Goal: Task Accomplishment & Management: Manage account settings

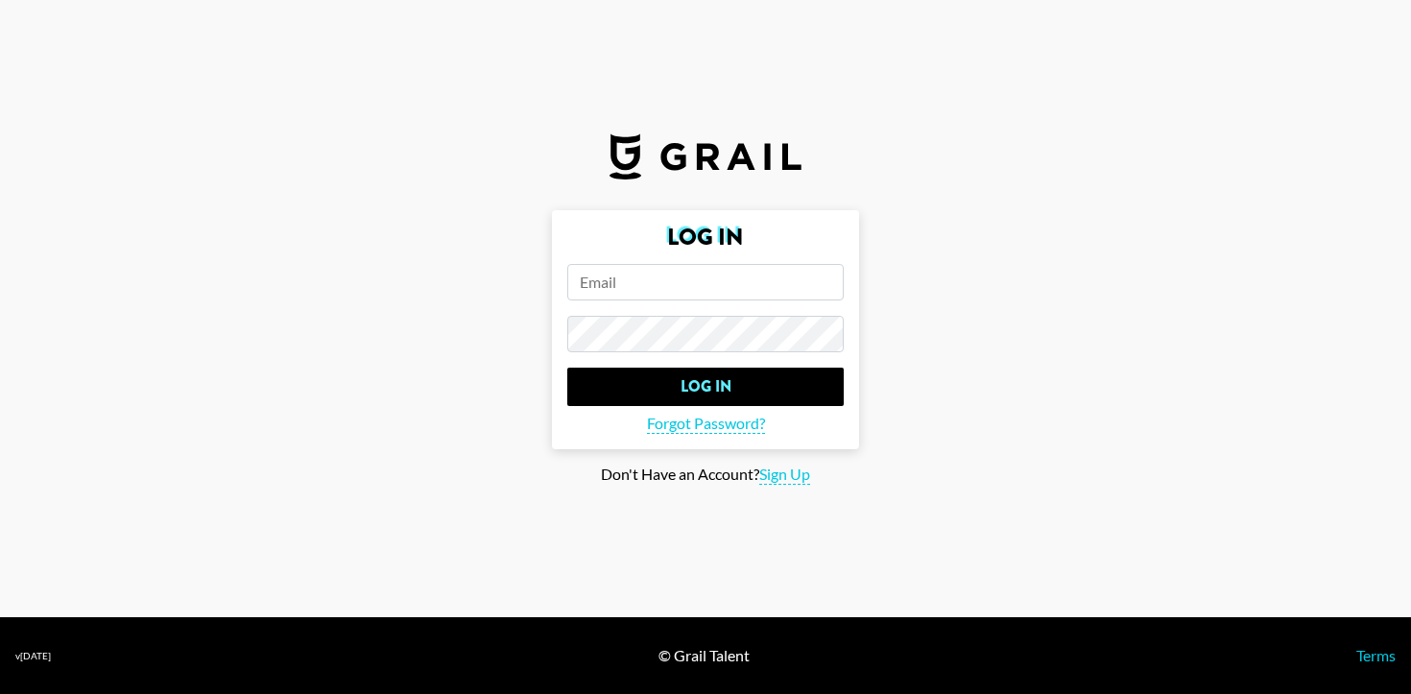
click at [745, 276] on input "email" at bounding box center [705, 282] width 277 height 36
click at [787, 470] on span "Sign Up" at bounding box center [784, 475] width 51 height 20
type input "Sign Up"
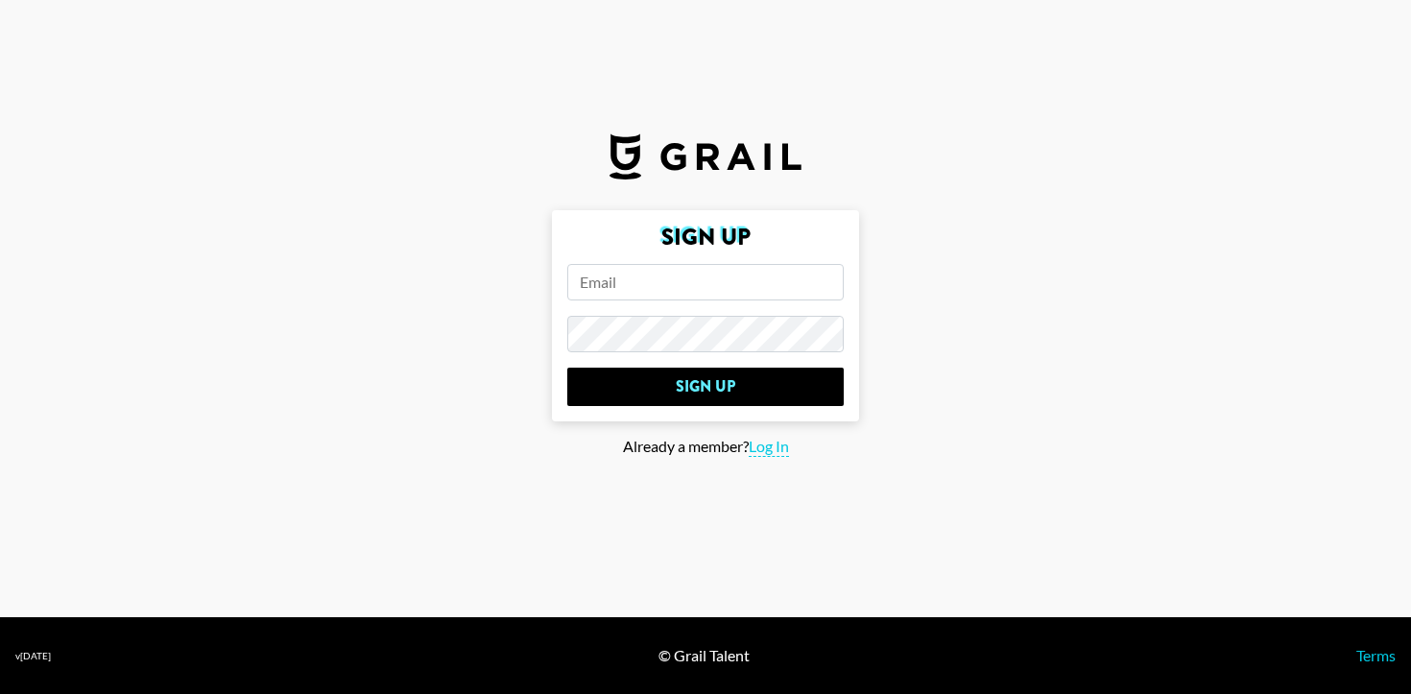
click at [652, 288] on input "email" at bounding box center [705, 282] width 277 height 36
type input "[EMAIL_ADDRESS][PERSON_NAME][DOMAIN_NAME]"
click at [567, 368] on input "Sign Up" at bounding box center [705, 387] width 277 height 38
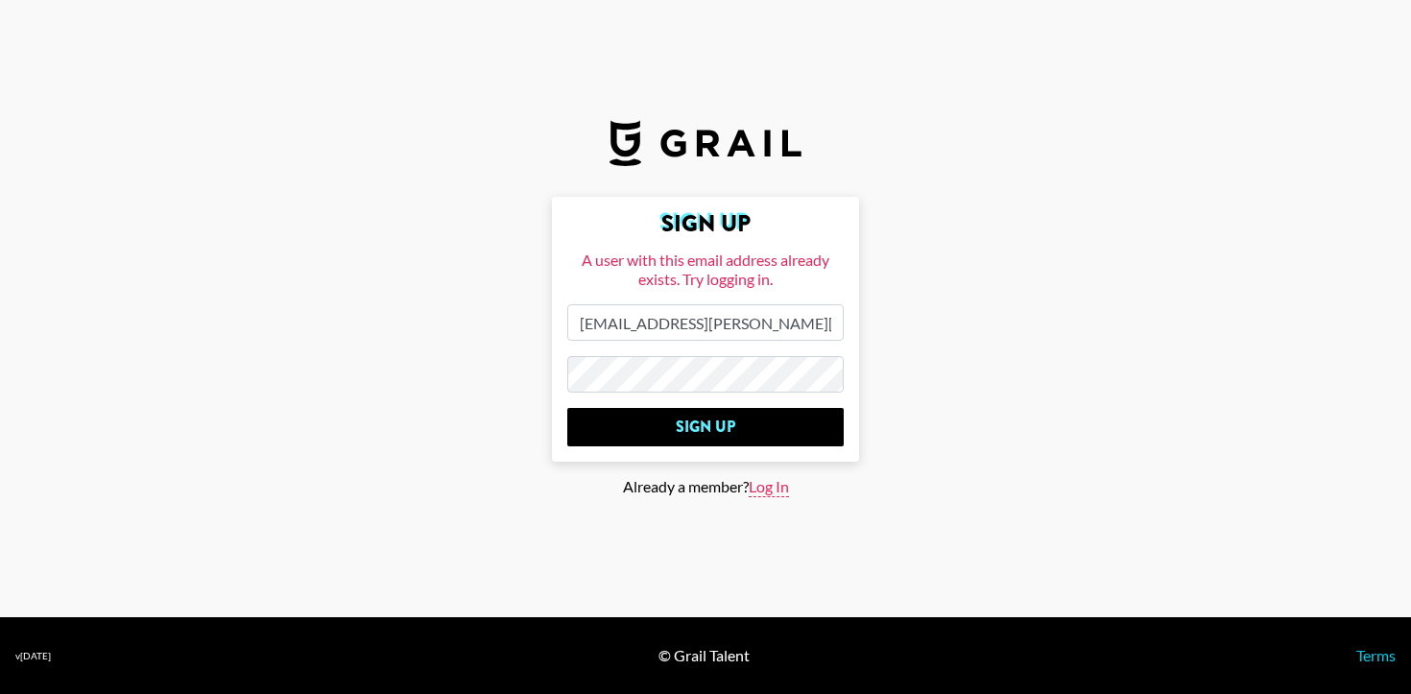
click at [782, 487] on span "Log In" at bounding box center [769, 487] width 40 height 20
type input "Log In"
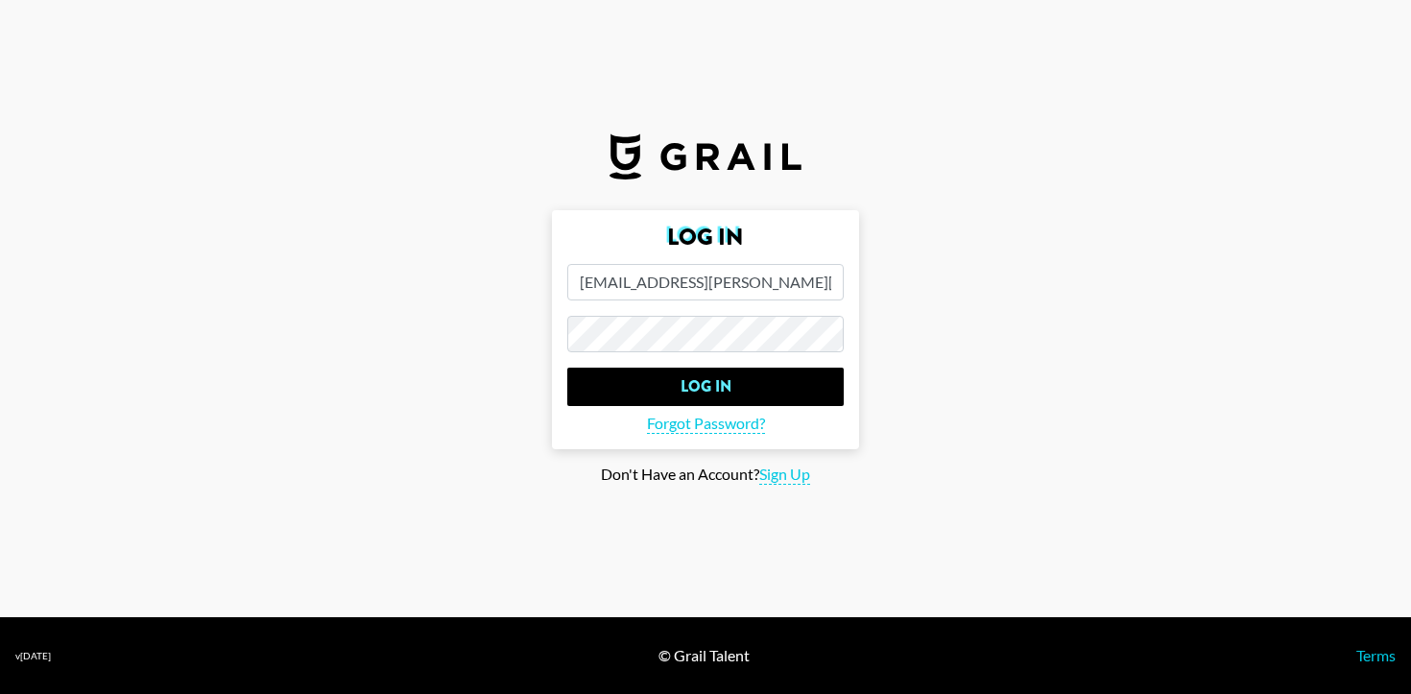
click at [521, 334] on main "Log In [EMAIL_ADDRESS][PERSON_NAME][DOMAIN_NAME] Log In Forgot Password? Don't …" at bounding box center [705, 347] width 1381 height 275
click at [567, 368] on input "Log In" at bounding box center [705, 387] width 277 height 38
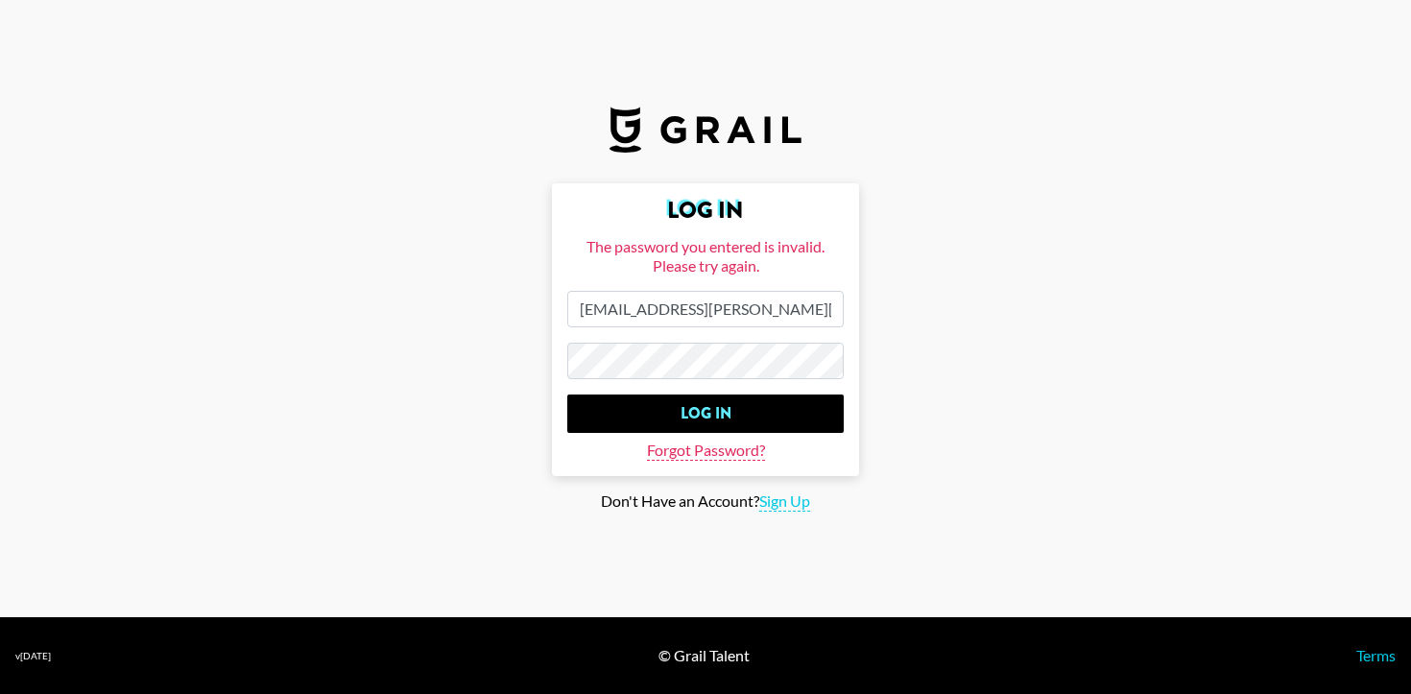
click at [750, 446] on span "Forgot Password?" at bounding box center [706, 451] width 118 height 20
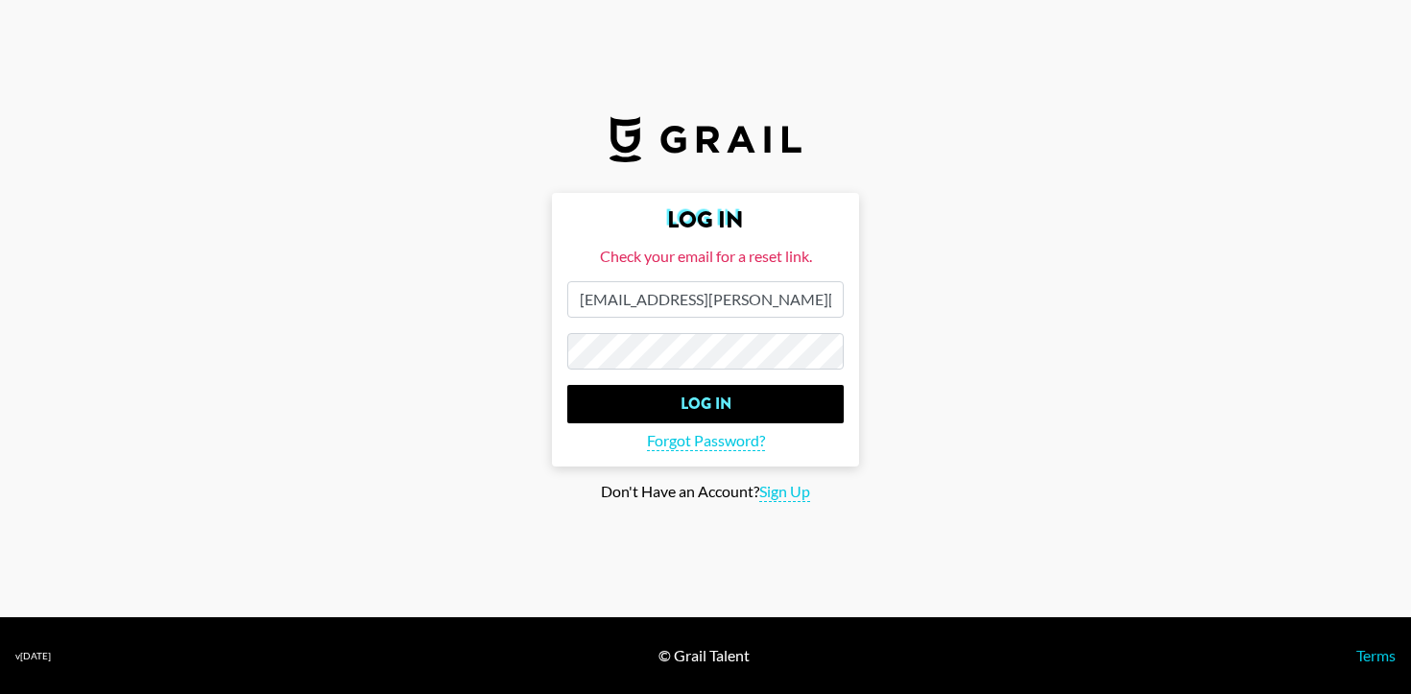
click at [498, 353] on main "Log In Check your email for a reset link. [EMAIL_ADDRESS][PERSON_NAME][DOMAIN_N…" at bounding box center [705, 347] width 1381 height 309
click at [567, 385] on input "Log In" at bounding box center [705, 404] width 277 height 38
